Goal: Navigation & Orientation: Find specific page/section

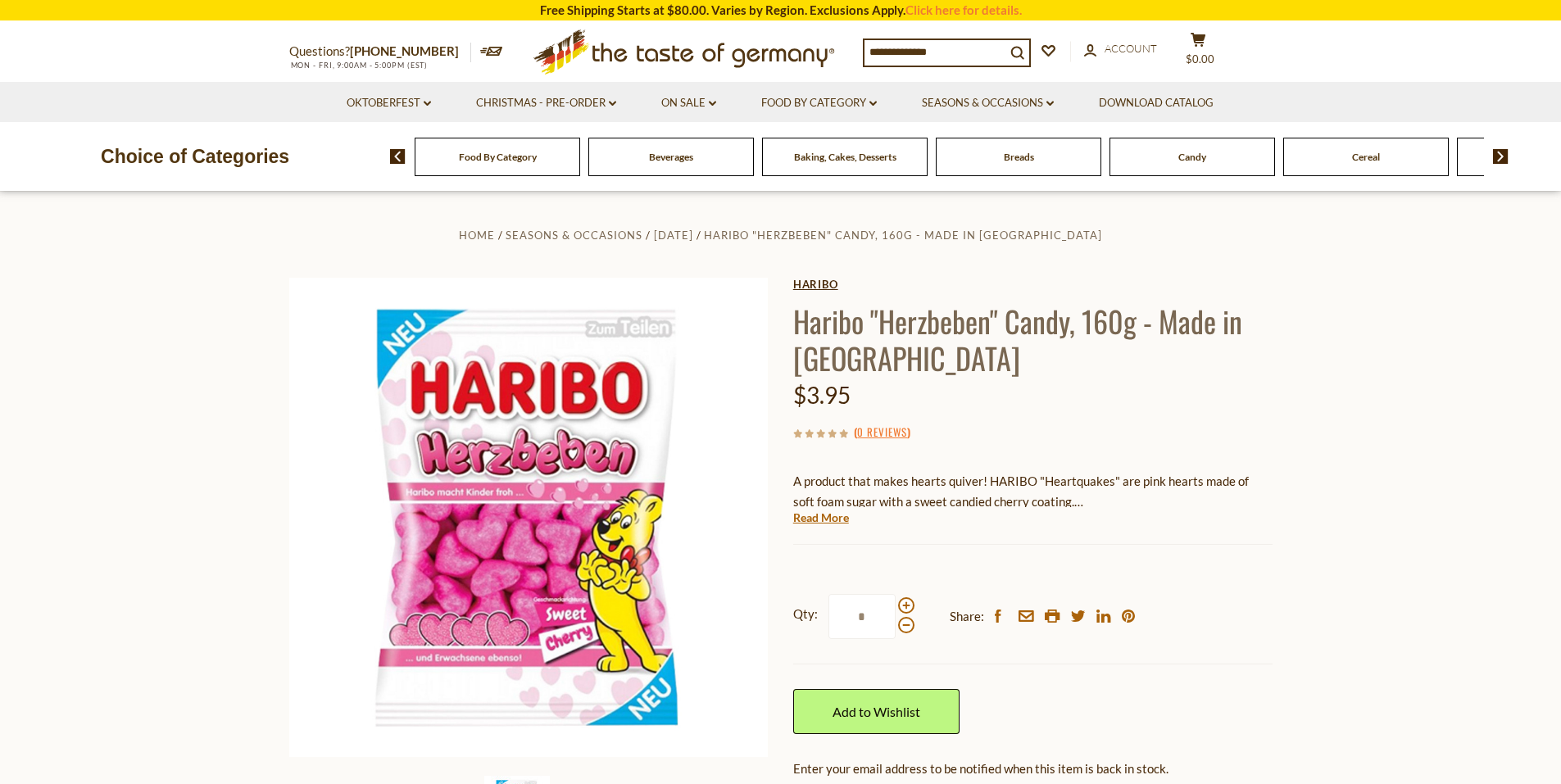
drag, startPoint x: 761, startPoint y: 257, endPoint x: 846, endPoint y: 279, distance: 87.8
click at [846, 279] on div "Home Seasons & Occasions [DATE] [PERSON_NAME] "Herzbeben" Candy, 160g - Made in…" at bounding box center [780, 566] width 1008 height 684
click at [846, 281] on link "Haribo" at bounding box center [1032, 284] width 479 height 13
drag, startPoint x: 846, startPoint y: 281, endPoint x: 790, endPoint y: 292, distance: 57.1
click at [790, 292] on div "Home Seasons & Occasions [DATE] [PERSON_NAME] "Herzbeben" Candy, 160g - Made in…" at bounding box center [780, 566] width 1008 height 684
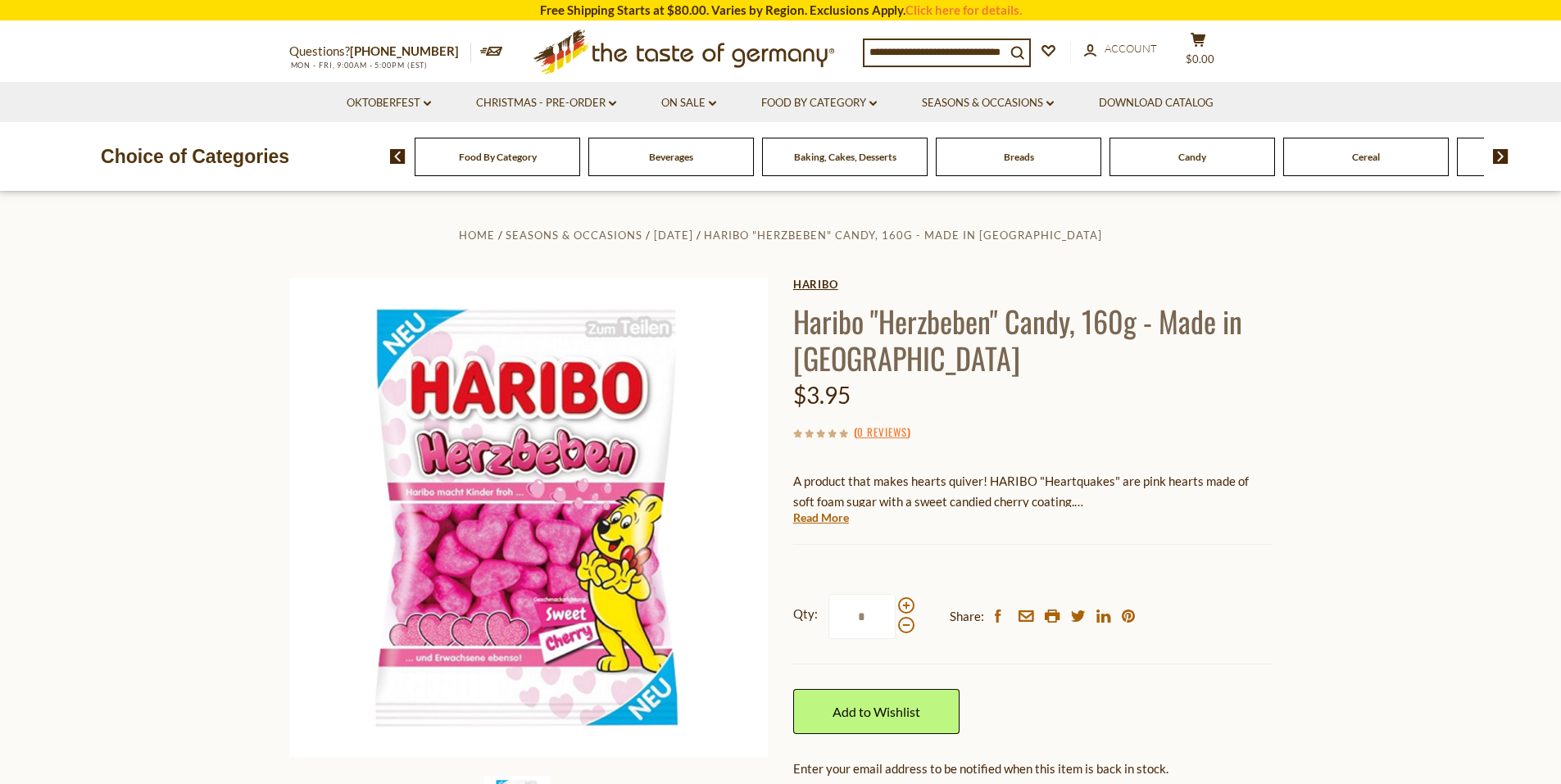
drag, startPoint x: 780, startPoint y: 271, endPoint x: 861, endPoint y: 279, distance: 81.4
click at [861, 279] on div "Home Seasons & Occasions [DATE] [PERSON_NAME] "Herzbeben" Candy, 160g - Made in…" at bounding box center [780, 566] width 1008 height 684
copy div "Haribo"
